Goal: Task Accomplishment & Management: Complete application form

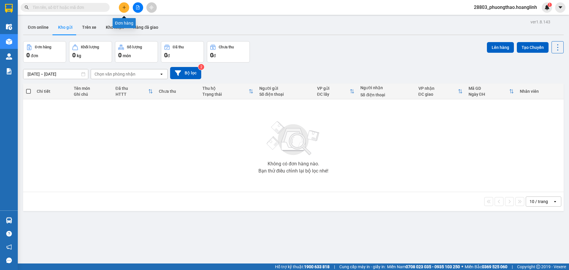
click at [126, 5] on button at bounding box center [124, 7] width 10 height 10
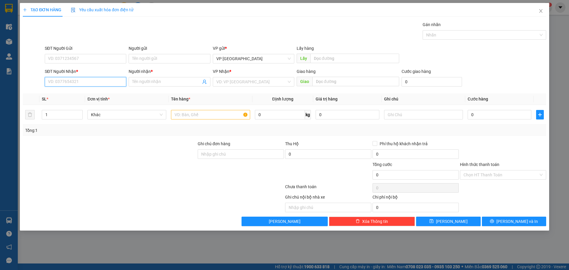
click at [75, 82] on input "SĐT Người Nhận *" at bounding box center [85, 81] width 81 height 9
type input "0378632149"
click at [77, 94] on div "0378632149 - HẰNG 0372918347" at bounding box center [85, 93] width 74 height 7
type input "HẰNG 0372918347"
type input "LÊ TRỰC"
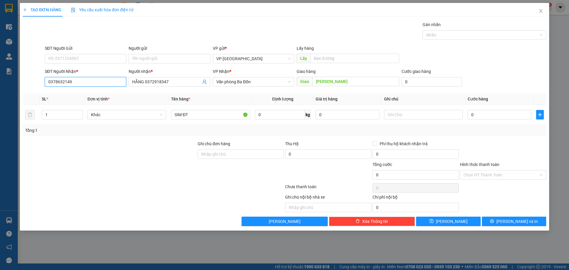
type input "0378632149"
click at [501, 221] on button "Lưu và In" at bounding box center [513, 220] width 64 height 9
drag, startPoint x: 501, startPoint y: 170, endPoint x: 498, endPoint y: 171, distance: 3.6
click at [500, 170] on div "Chọn HT Thanh Toán" at bounding box center [503, 174] width 86 height 9
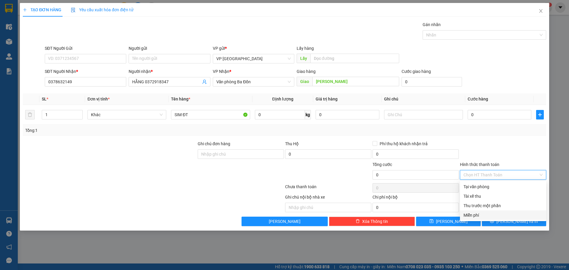
drag, startPoint x: 472, startPoint y: 213, endPoint x: 477, endPoint y: 214, distance: 5.5
click at [472, 214] on div "Miễn phí" at bounding box center [502, 215] width 79 height 7
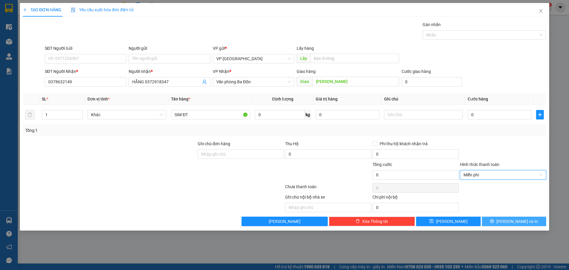
click at [512, 219] on span "Lưu và In" at bounding box center [516, 221] width 41 height 7
